Goal: Information Seeking & Learning: Learn about a topic

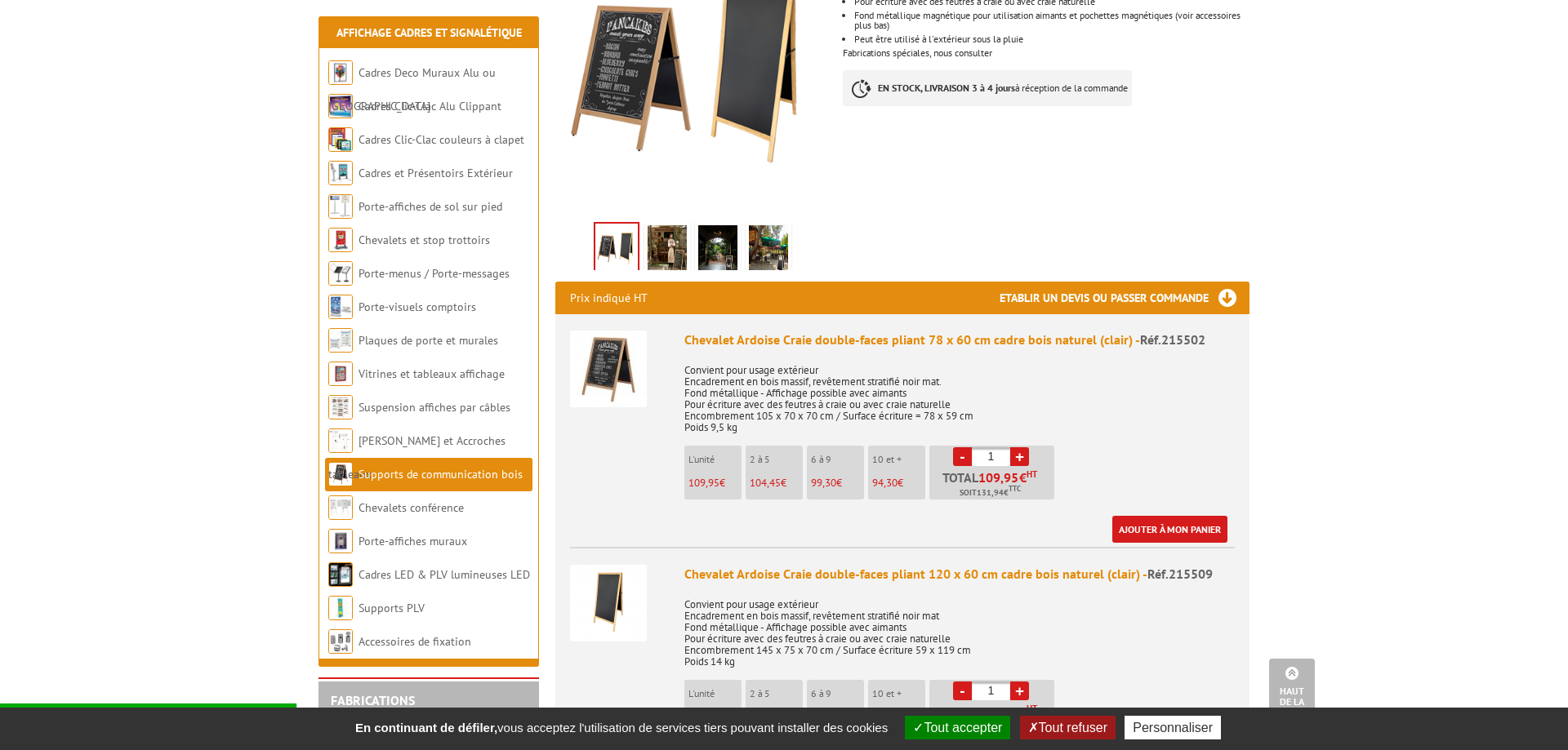
scroll to position [84, 0]
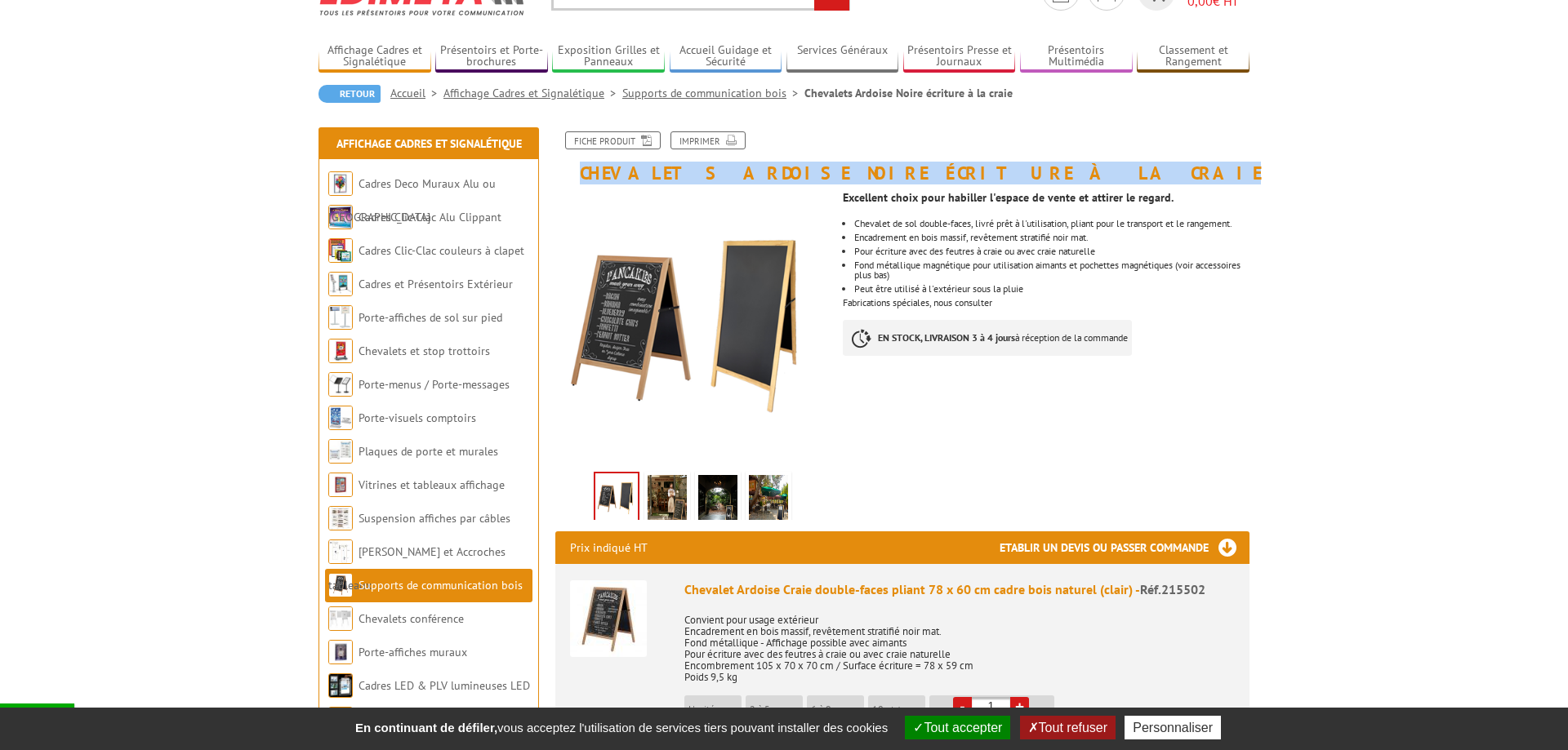
drag, startPoint x: 970, startPoint y: 176, endPoint x: 584, endPoint y: 176, distance: 386.0
click at [584, 176] on h1 "Chevalets Ardoise Noire écriture à la craie" at bounding box center [902, 157] width 719 height 51
copy h1 "Chevalets Ardoise Noire écriture à la craie"
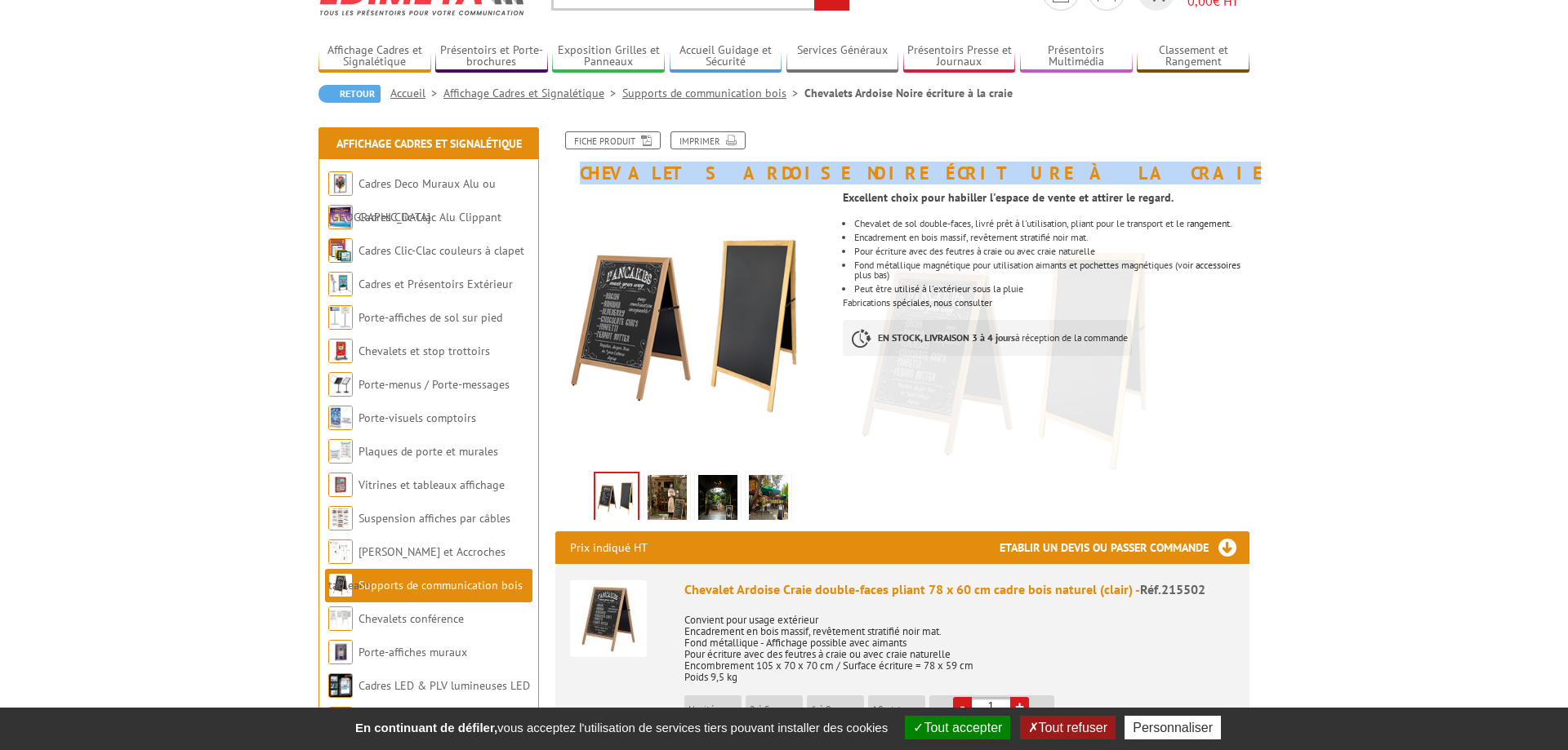
scroll to position [0, 0]
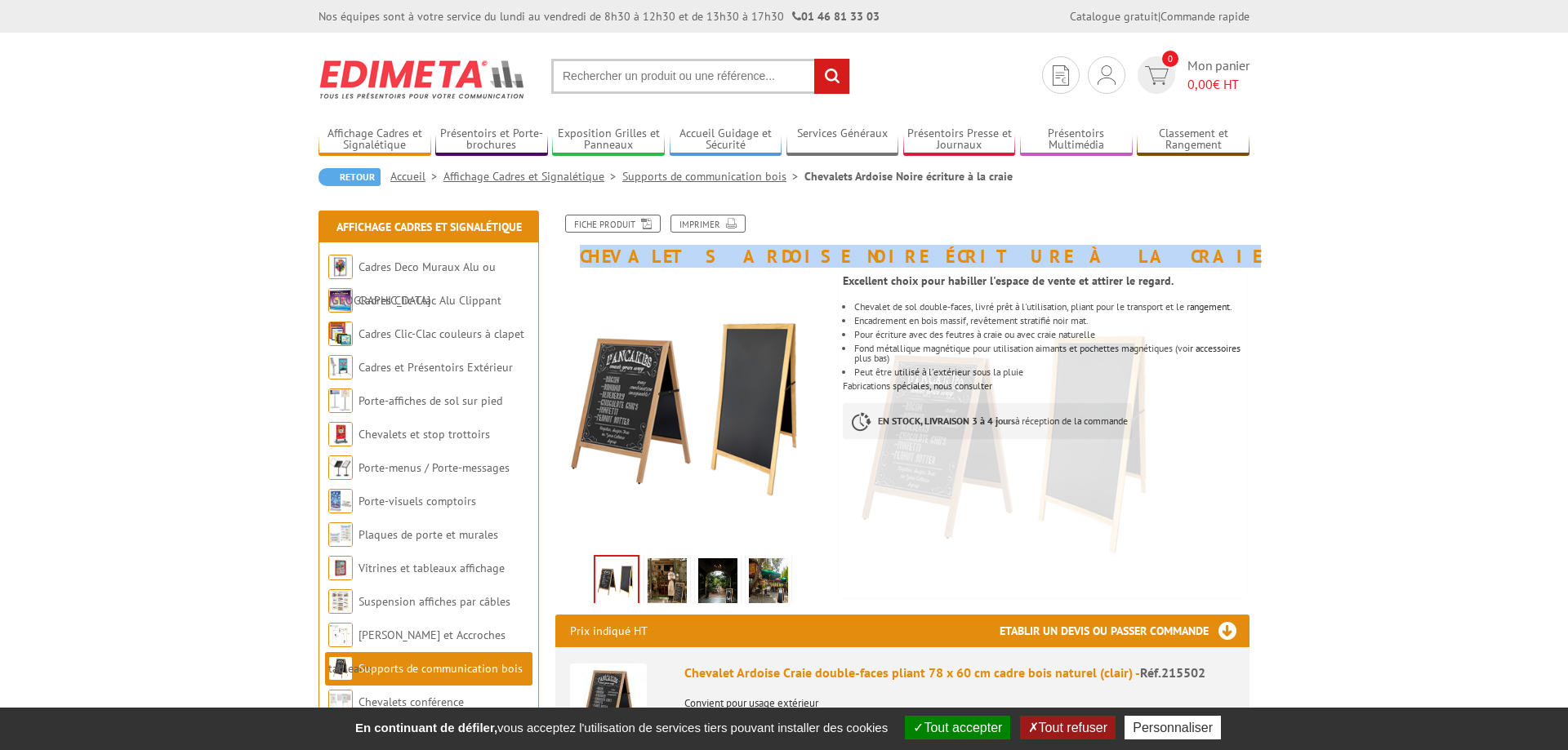
click at [652, 74] on input "text" at bounding box center [701, 76] width 299 height 35
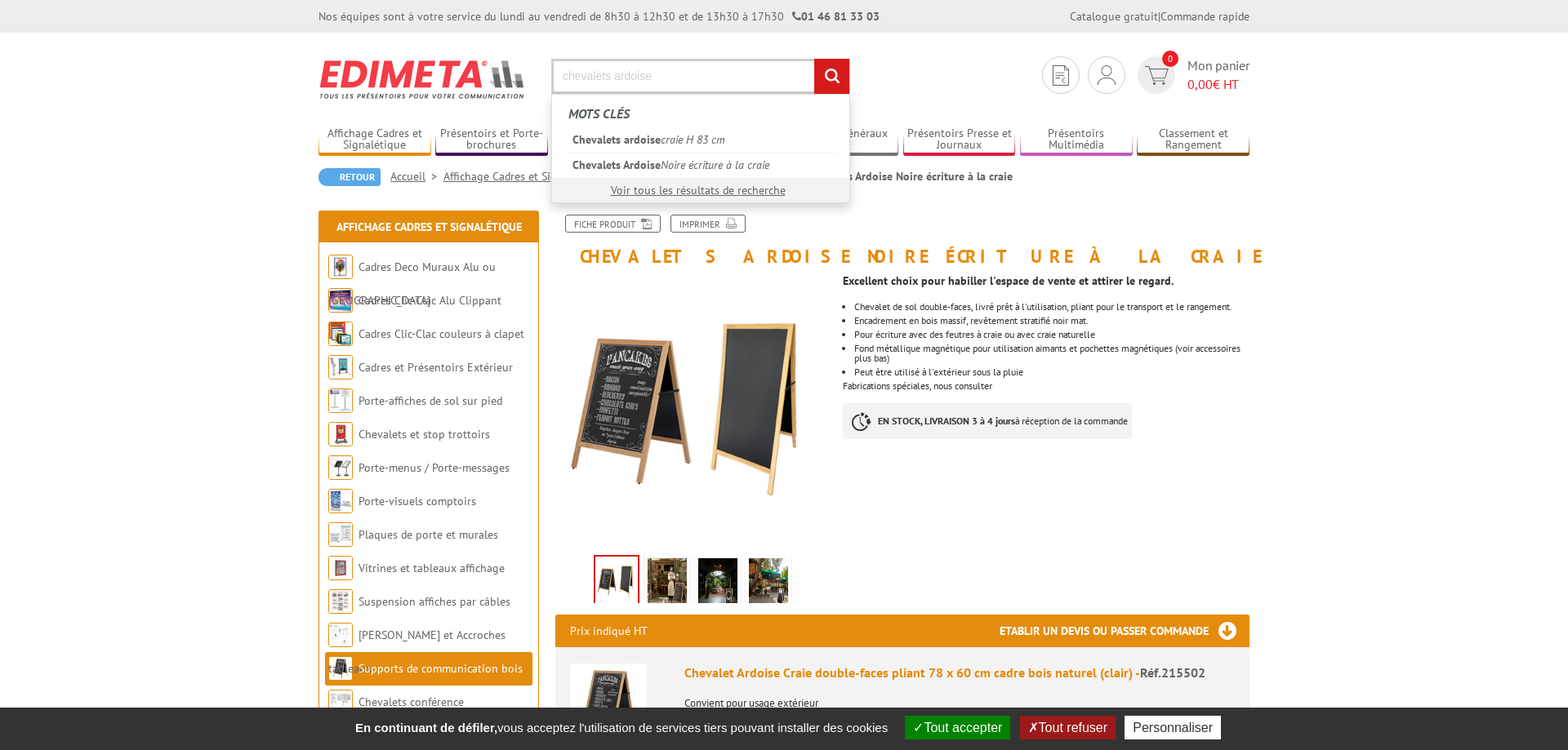
type input "chevalets ardoise"
click at [814, 59] on input "rechercher" at bounding box center [831, 76] width 35 height 35
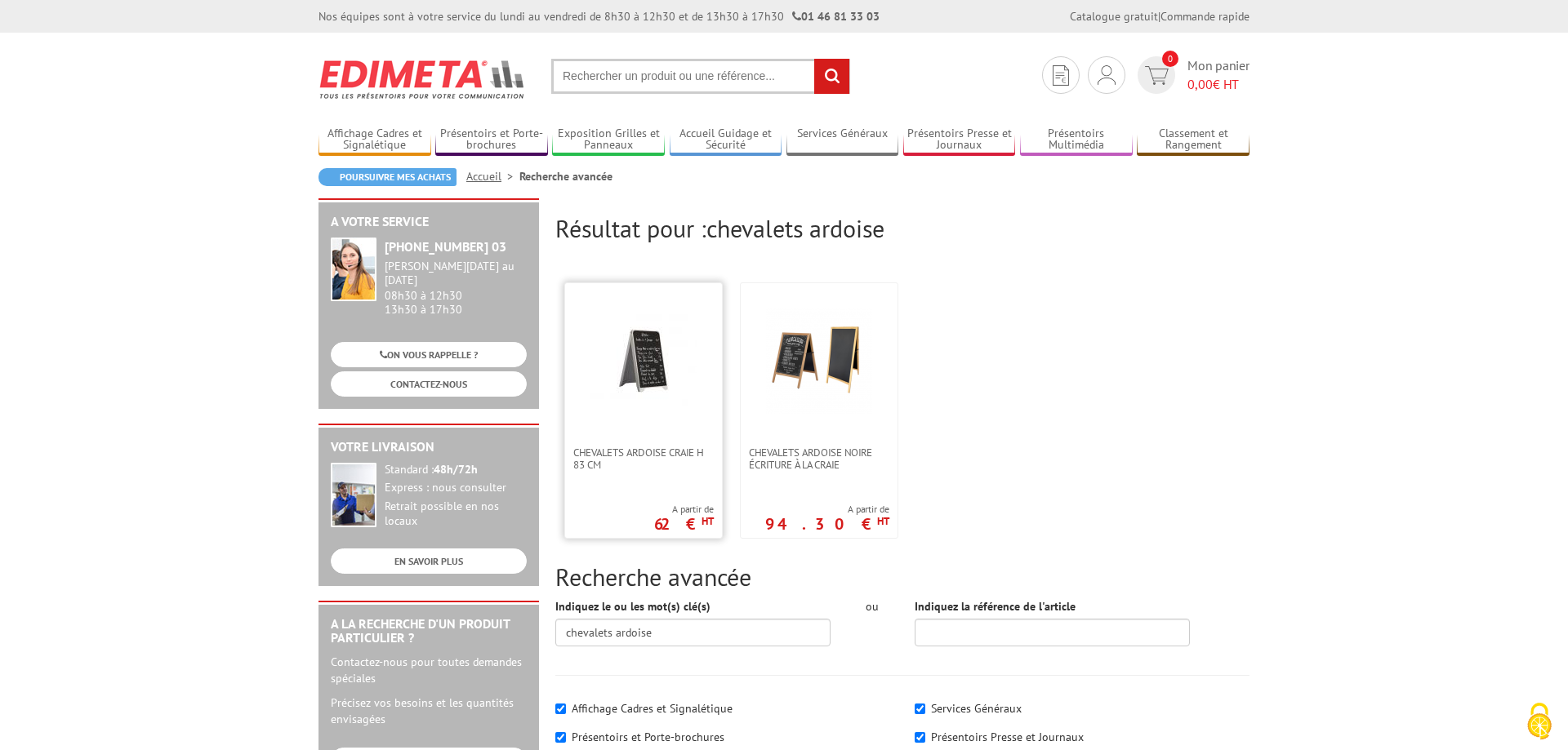
click at [646, 407] on img at bounding box center [644, 361] width 106 height 106
click at [852, 378] on img at bounding box center [819, 361] width 106 height 106
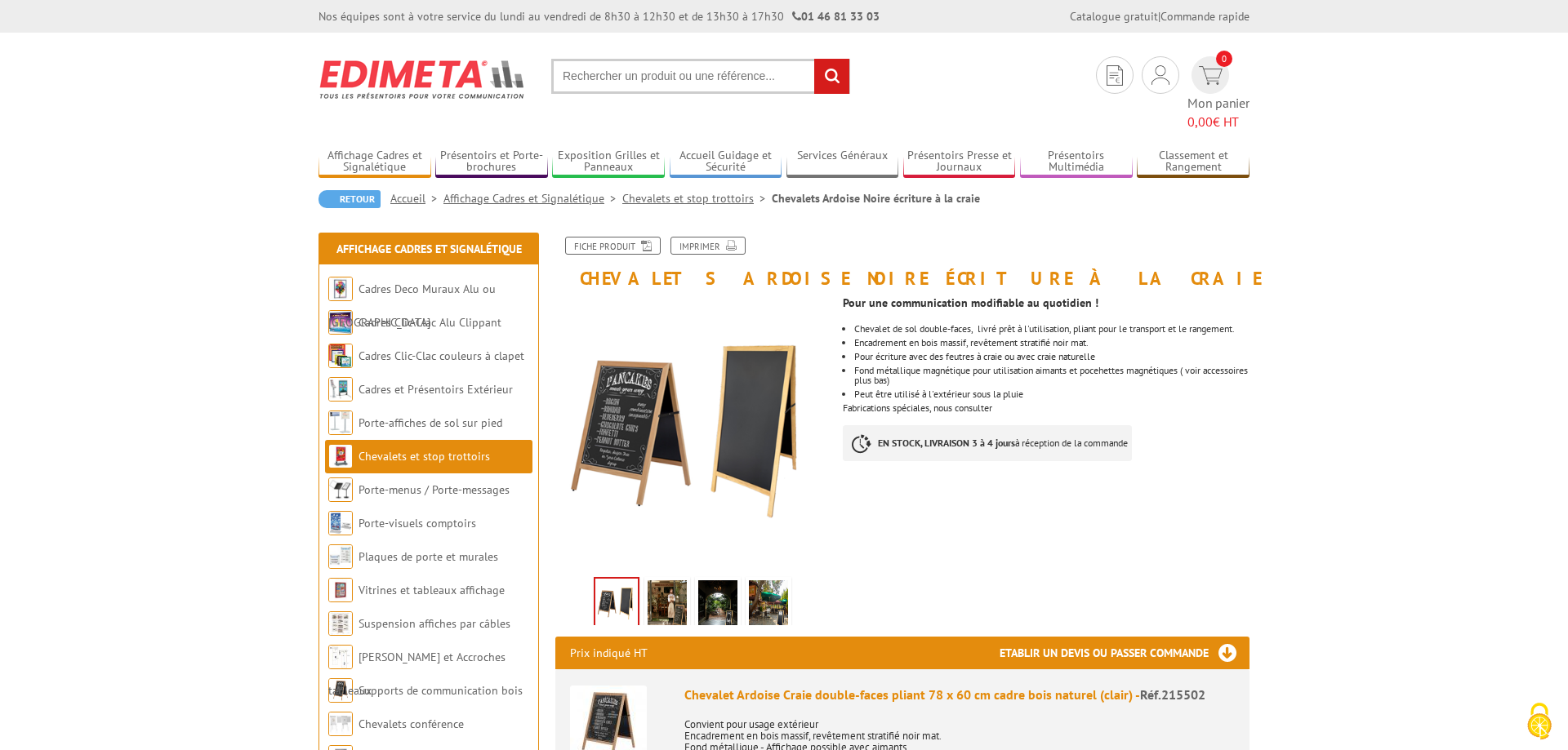
scroll to position [166, 0]
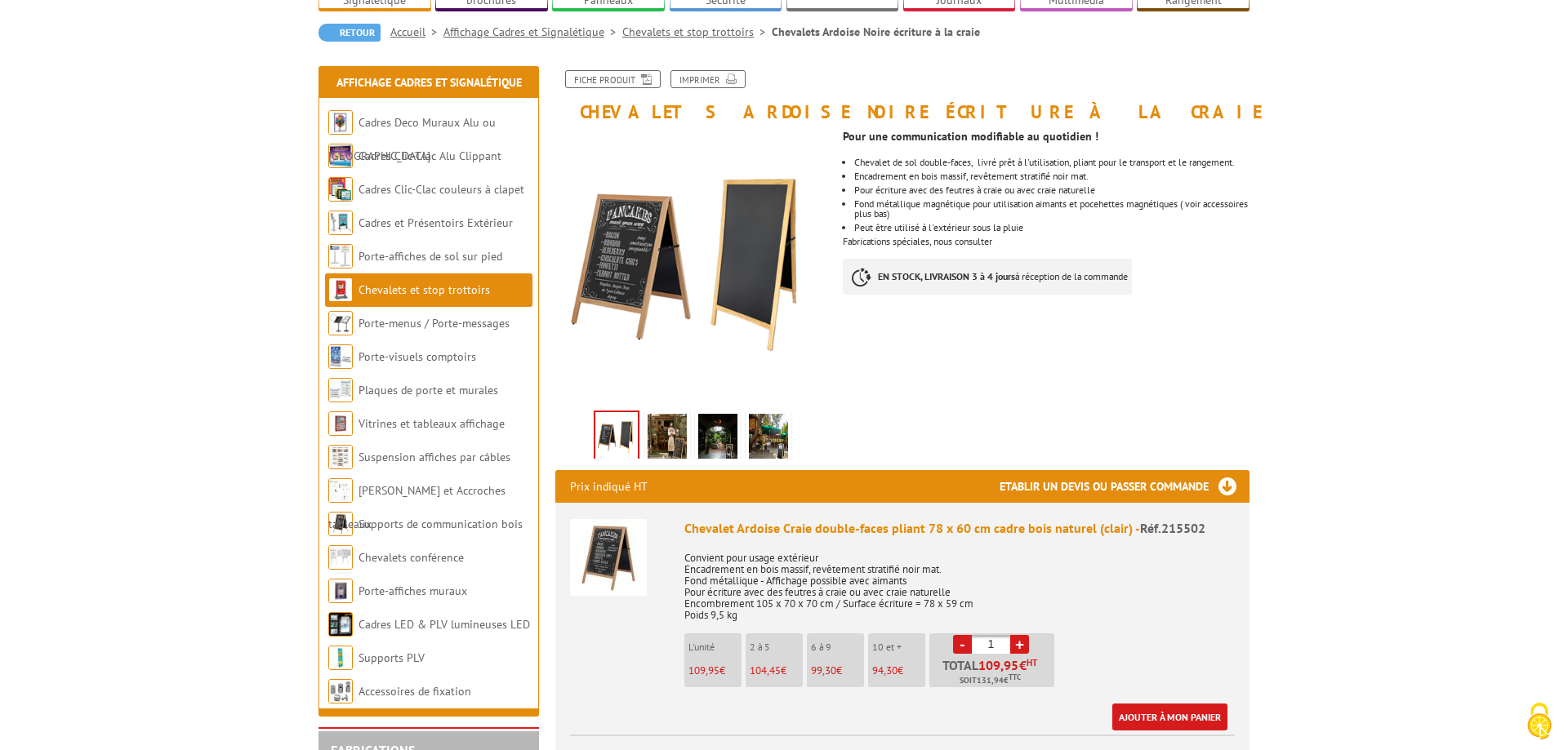
click at [679, 419] on img at bounding box center [667, 438] width 39 height 50
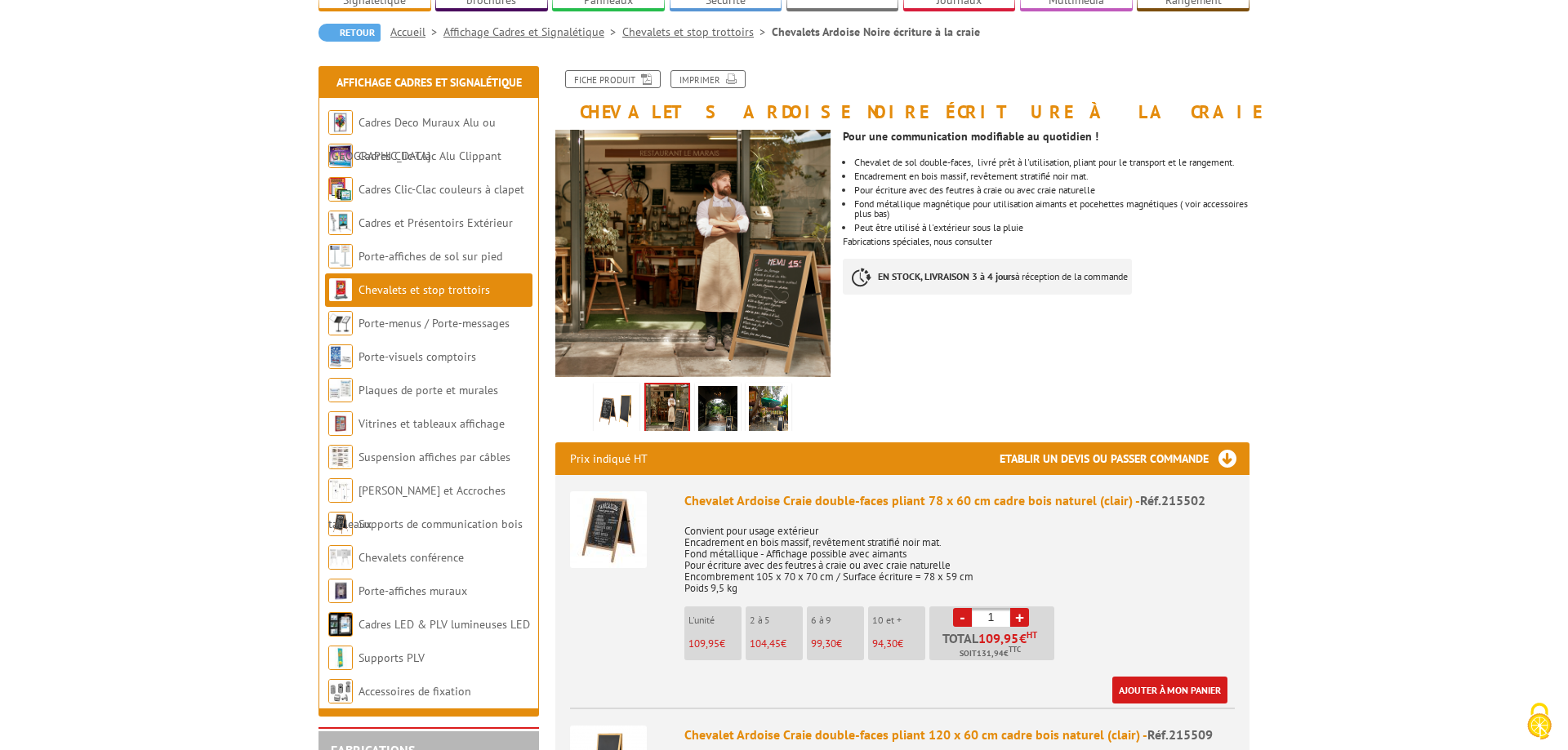
click at [714, 390] on img at bounding box center [717, 411] width 39 height 50
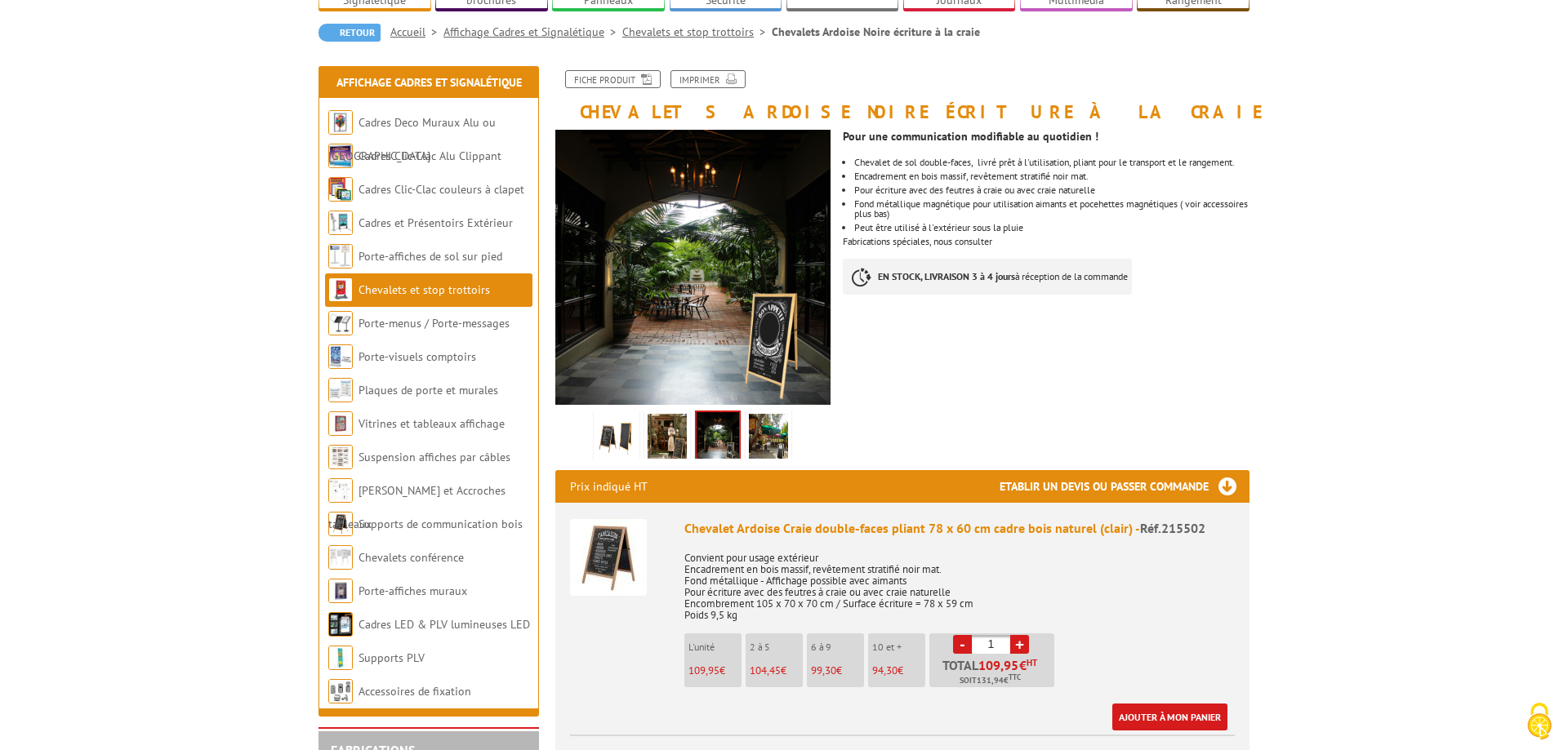
click at [771, 413] on img at bounding box center [767, 438] width 39 height 50
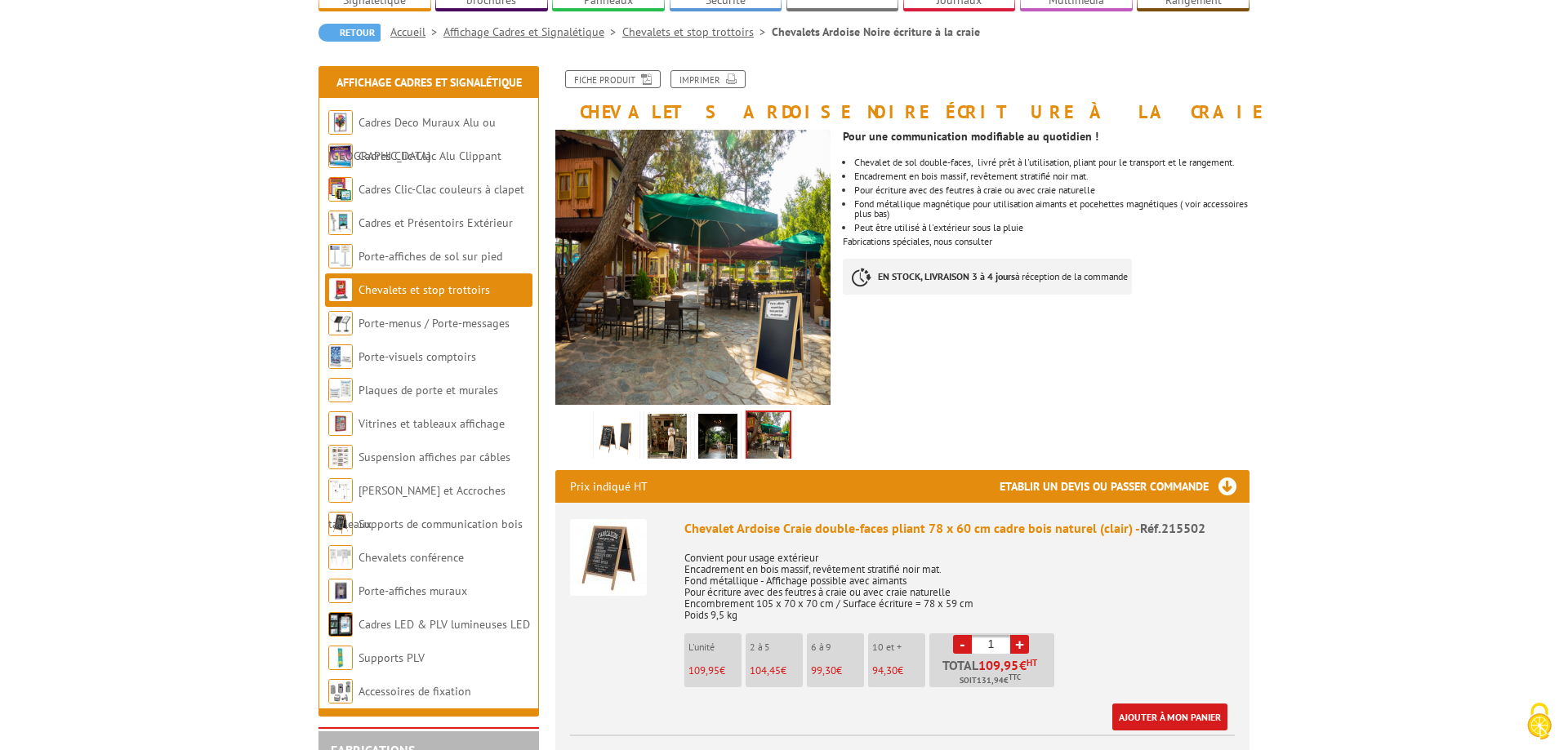
click at [621, 419] on img at bounding box center [616, 438] width 39 height 50
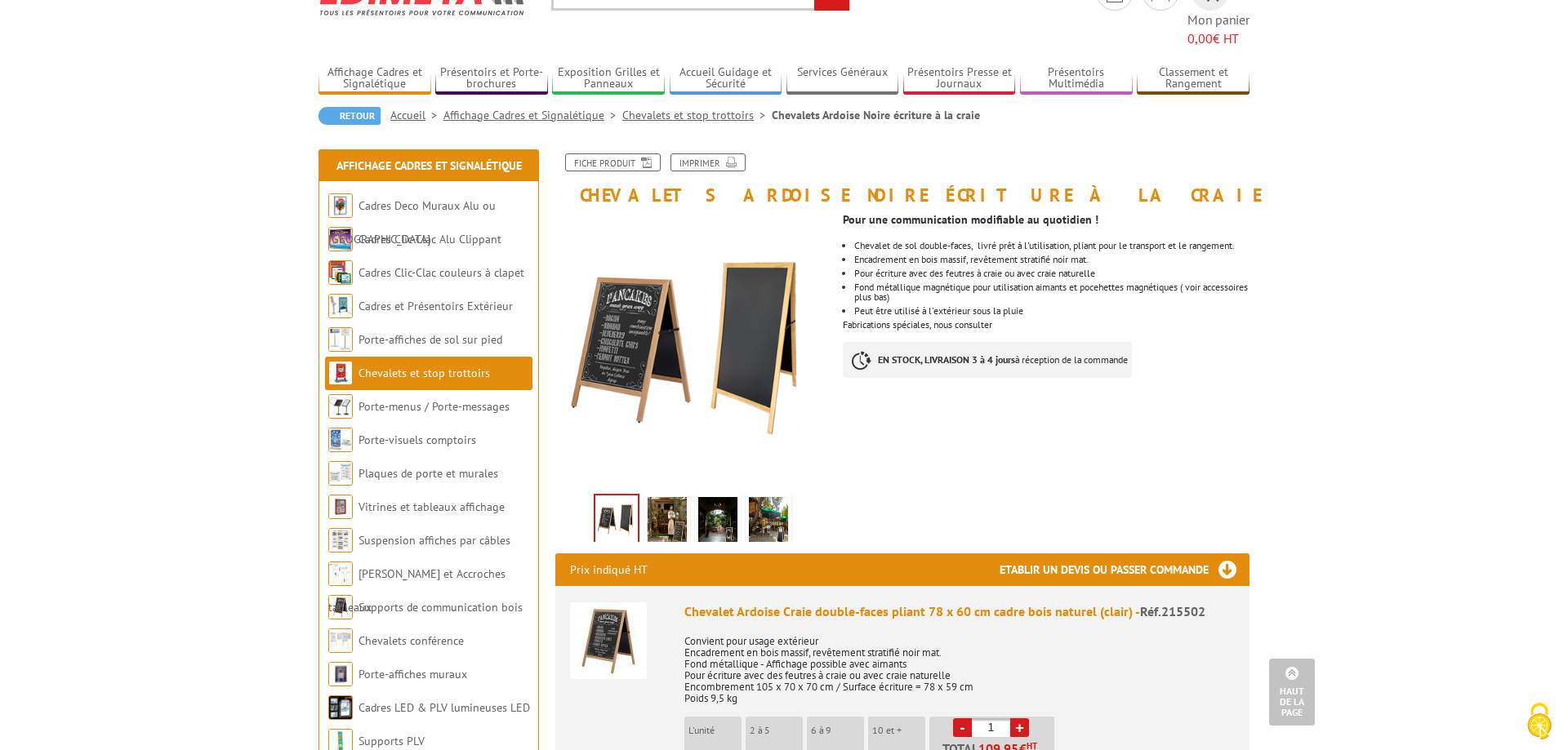
scroll to position [0, 0]
